Goal: Transaction & Acquisition: Download file/media

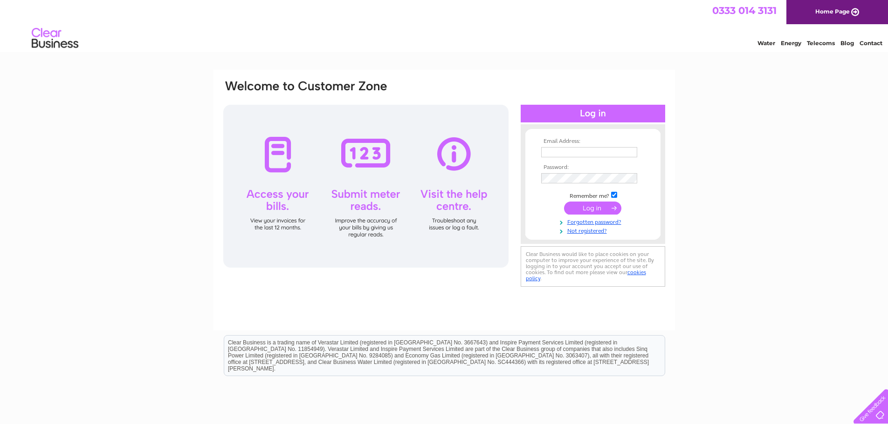
click at [555, 149] on input "text" at bounding box center [589, 152] width 96 height 10
type input "emma.savage@savills.com"
click at [564, 203] on input "submit" at bounding box center [592, 209] width 57 height 13
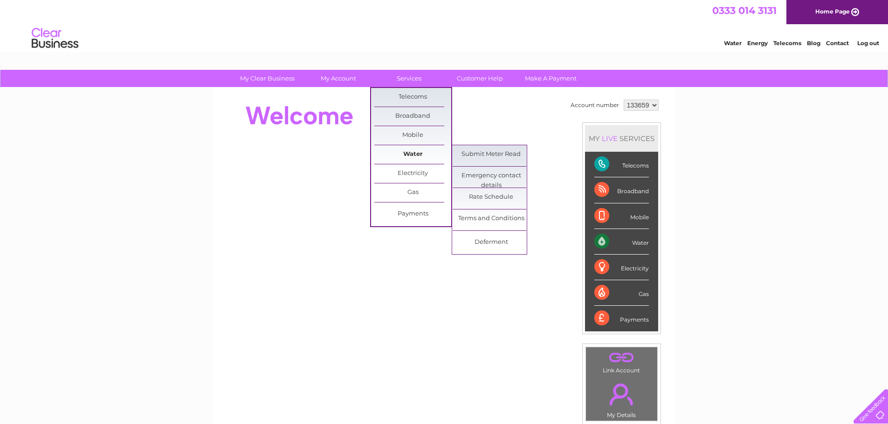
click at [420, 153] on link "Water" at bounding box center [412, 154] width 77 height 19
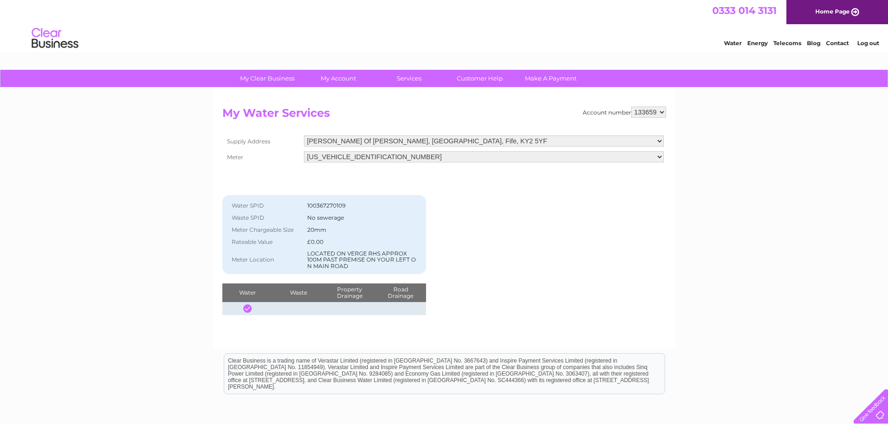
click at [375, 141] on select "Bankhead Of Raith, Kirkcaldy, Fife, KY2 5YF Raith Farming Partnership, Raith Es…" at bounding box center [484, 141] width 360 height 11
click at [574, 259] on div "Account number 133659 My Water Services Supply Address Bankhead Of Raith, Kirkc…" at bounding box center [444, 211] width 444 height 209
click at [418, 138] on select "Bankhead Of Raith, Kirkcaldy, Fife, KY2 5YF Raith Farming Partnership, Raith Es…" at bounding box center [484, 142] width 360 height 12
click at [439, 119] on h2 "My Water Services" at bounding box center [444, 116] width 444 height 18
click at [421, 156] on select "06ELSTER18M483385" at bounding box center [484, 157] width 360 height 12
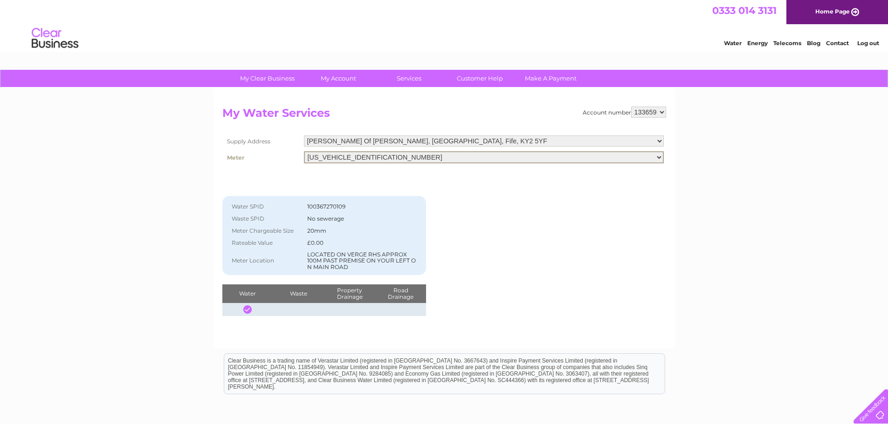
click at [411, 178] on div "Water SPID 100367270109 Waste SPID No sewerage Meter Chargeable Size 20mm Ratea…" at bounding box center [324, 241] width 204 height 151
click at [456, 184] on div "Account number 133659 My Water Services Supply Address Bankhead Of Raith, Kirkc…" at bounding box center [444, 211] width 444 height 209
click at [351, 153] on select "06ELSTER18M483385" at bounding box center [484, 156] width 360 height 11
click at [355, 142] on select "Bankhead Of Raith, Kirkcaldy, Fife, KY2 5YF Raith Farming Partnership, Raith Es…" at bounding box center [484, 141] width 360 height 11
select select "542487"
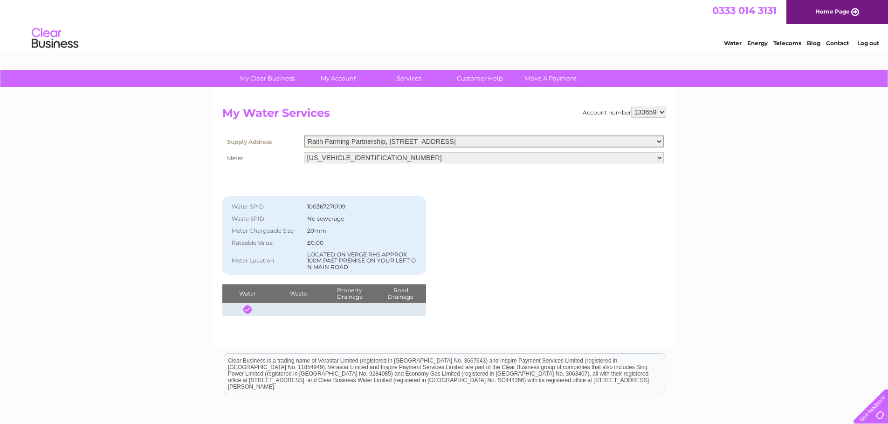
click at [304, 136] on select "Bankhead Of Raith, Kirkcaldy, Fife, KY2 5YF Raith Farming Partnership, Raith Es…" at bounding box center [484, 142] width 360 height 12
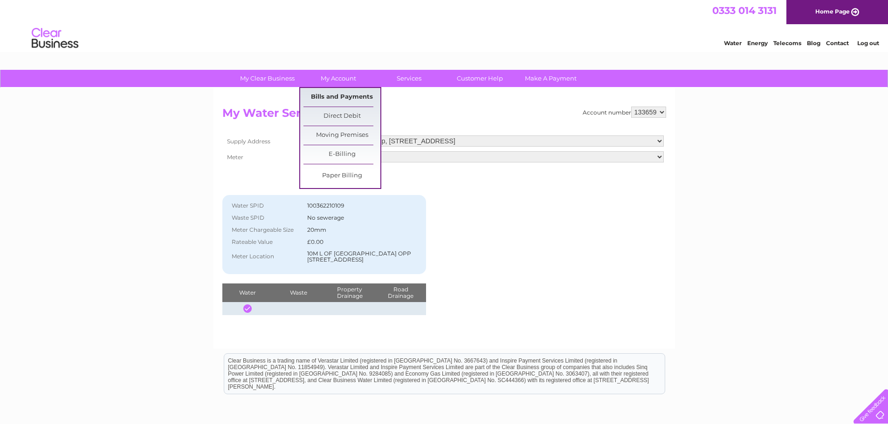
click at [345, 103] on link "Bills and Payments" at bounding box center [341, 97] width 77 height 19
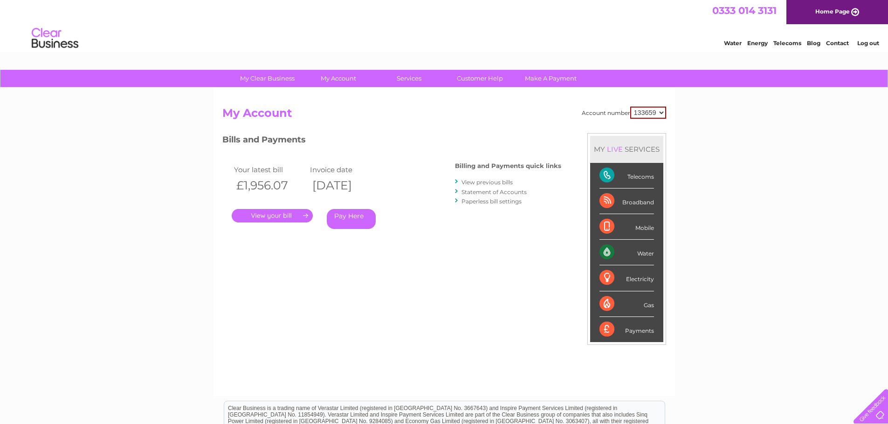
click at [287, 217] on link "." at bounding box center [272, 216] width 81 height 14
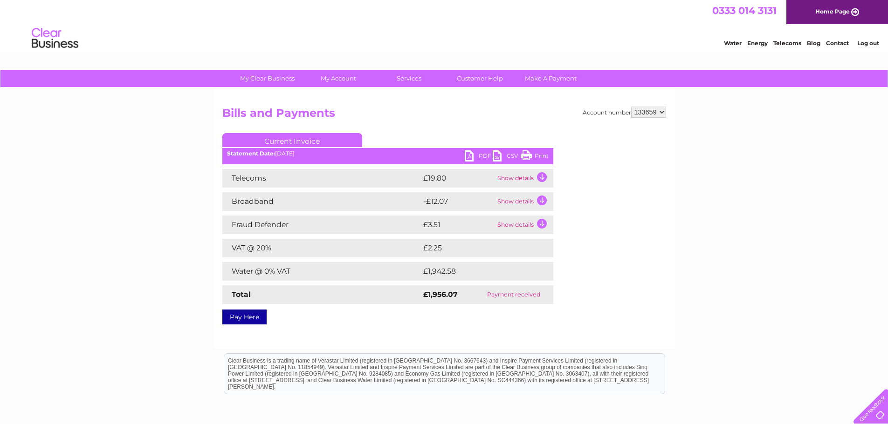
click at [468, 154] on link "PDF" at bounding box center [479, 158] width 28 height 14
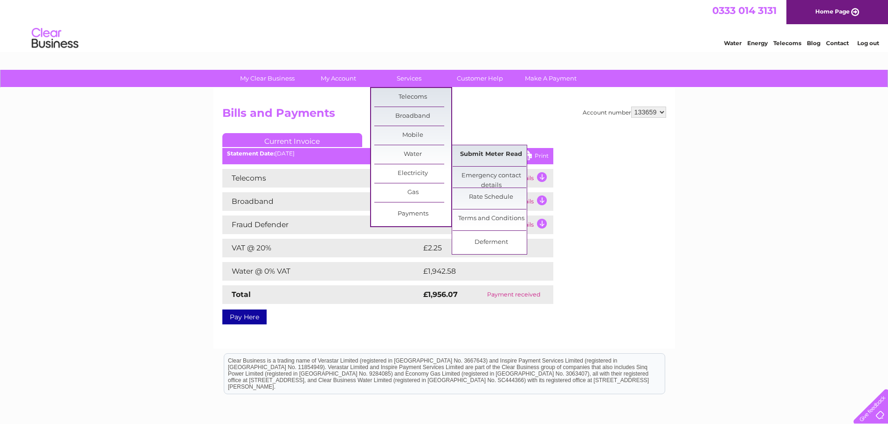
click at [485, 156] on link "Submit Meter Read" at bounding box center [490, 154] width 77 height 19
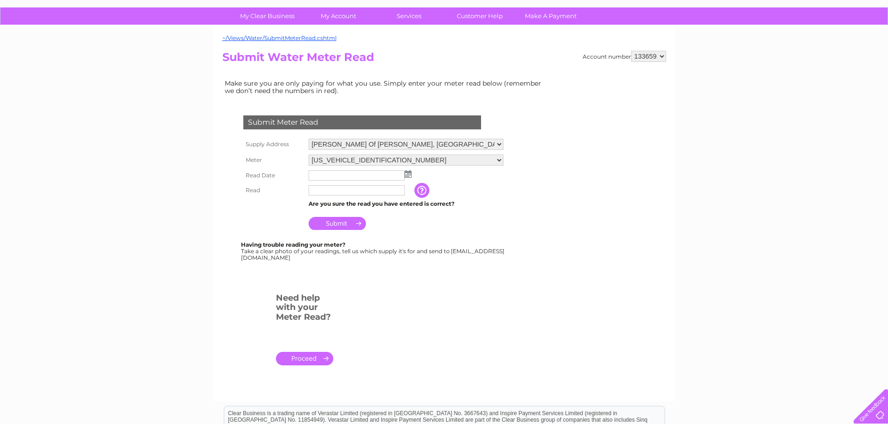
scroll to position [47, 0]
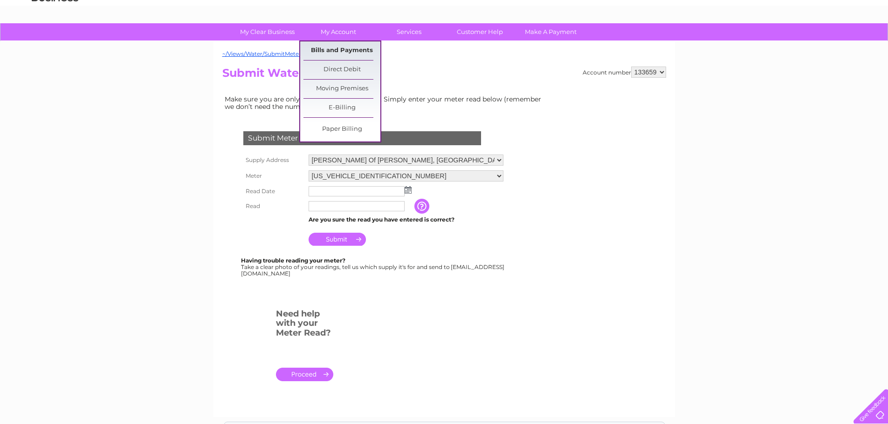
click at [347, 49] on link "Bills and Payments" at bounding box center [341, 50] width 77 height 19
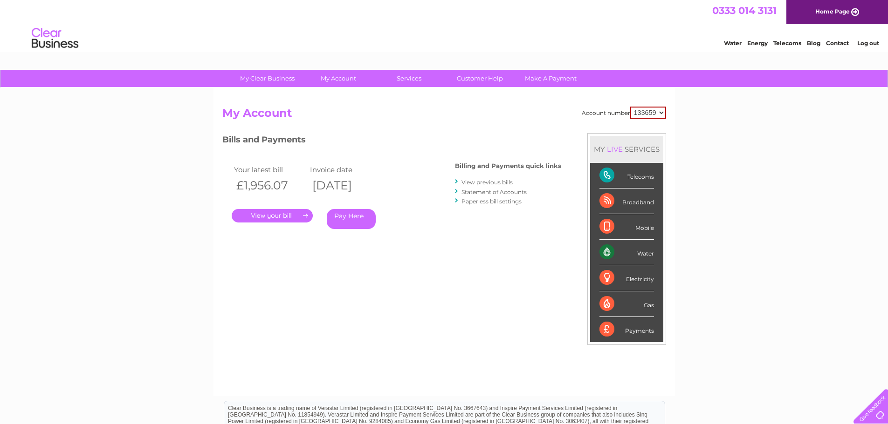
click at [297, 218] on link "." at bounding box center [272, 216] width 81 height 14
